Goal: Navigation & Orientation: Understand site structure

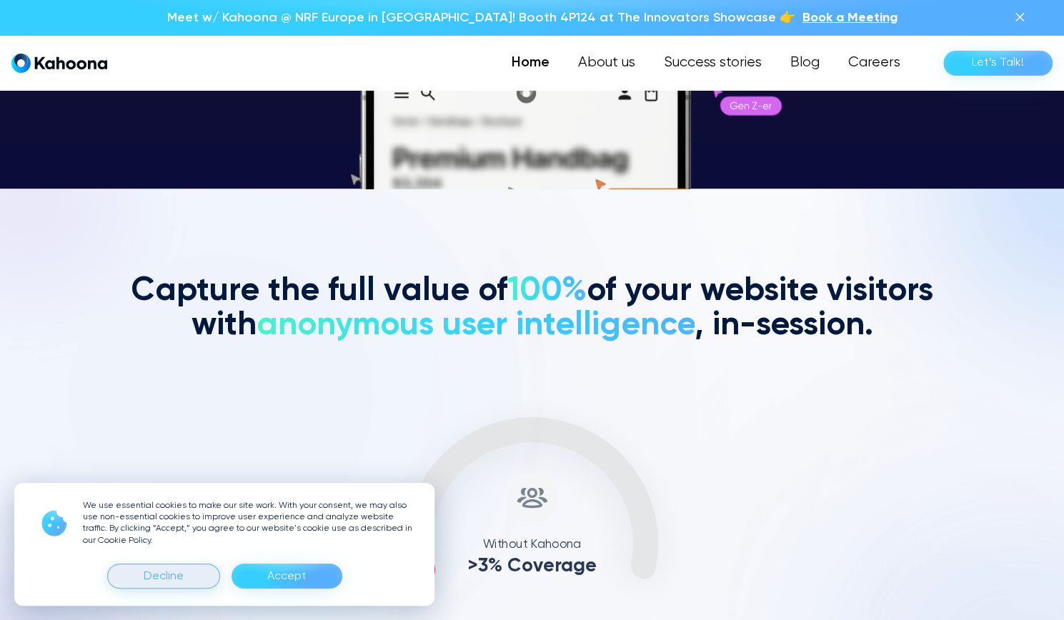
scroll to position [431, 0]
click at [168, 578] on div "Decline" at bounding box center [164, 576] width 40 height 23
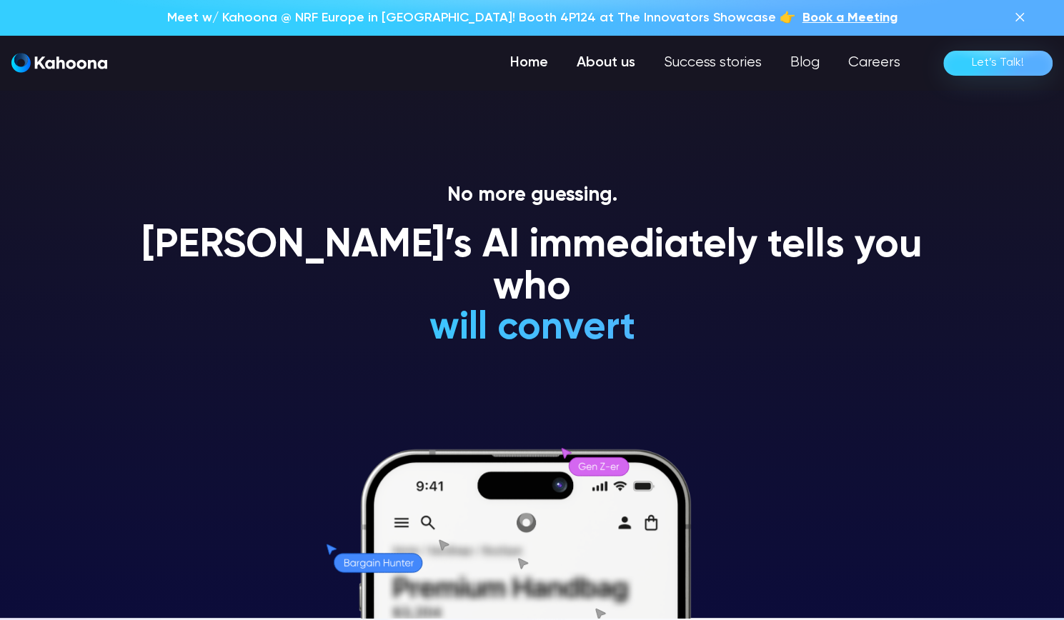
scroll to position [1, 0]
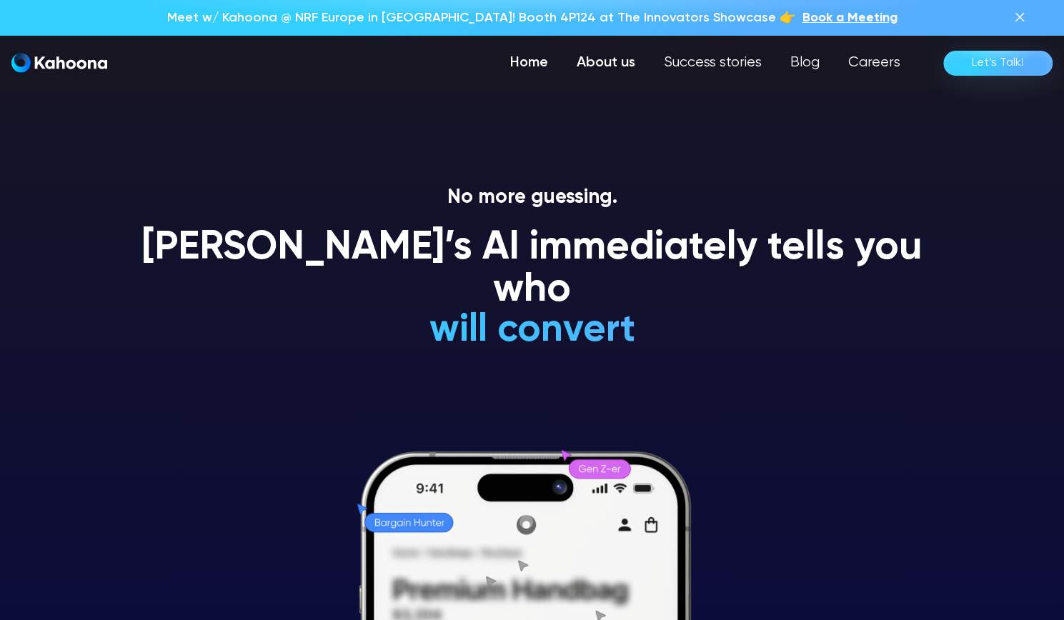
click at [590, 69] on link "About us" at bounding box center [605, 63] width 87 height 29
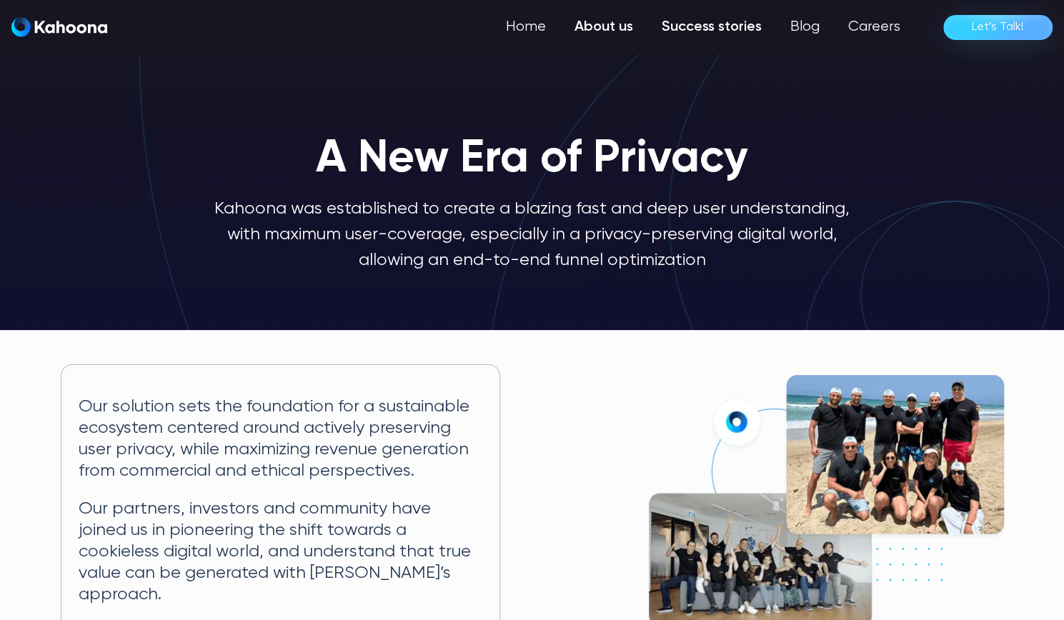
click at [698, 32] on link "Success stories" at bounding box center [711, 27] width 129 height 29
